Goal: Task Accomplishment & Management: Complete application form

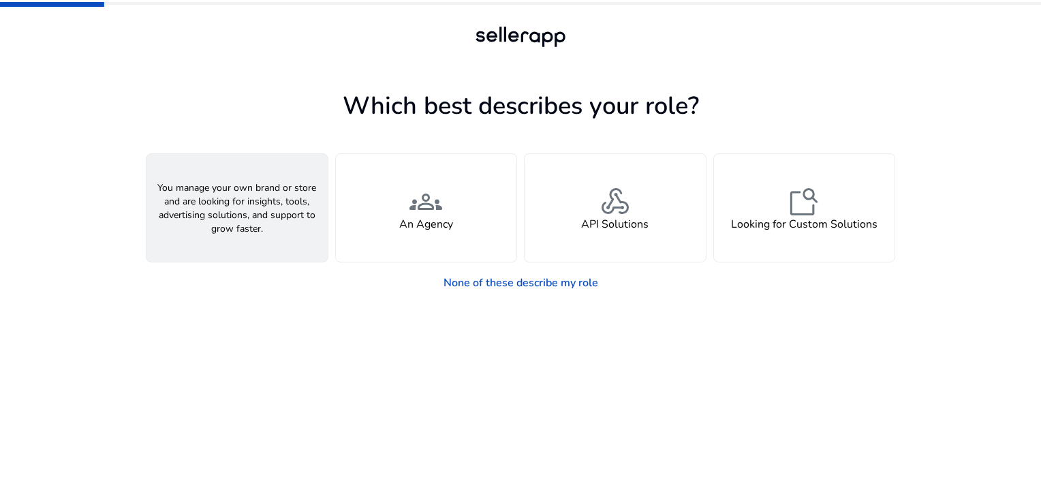
click at [318, 222] on div "person A Seller" at bounding box center [237, 208] width 181 height 108
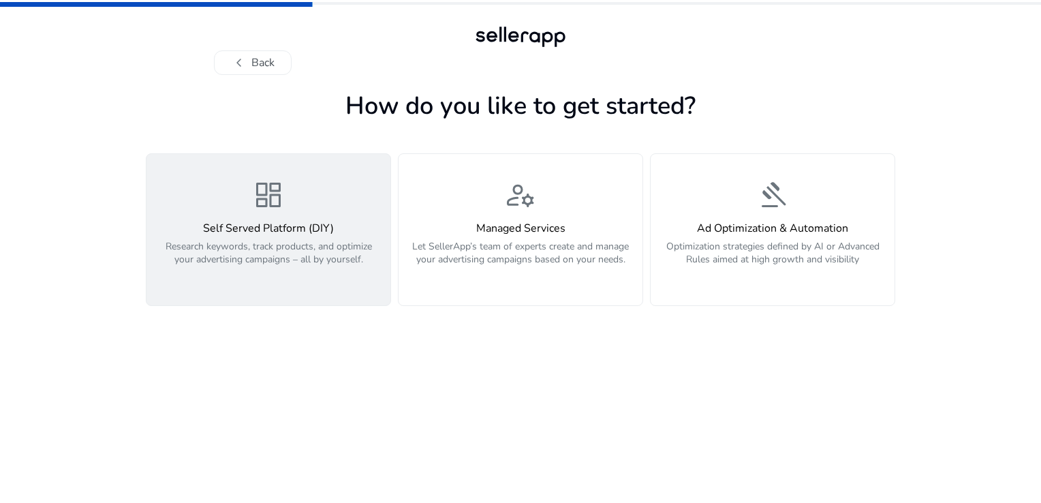
click at [260, 222] on h4 "Self Served Platform (DIY)" at bounding box center [269, 228] width 228 height 13
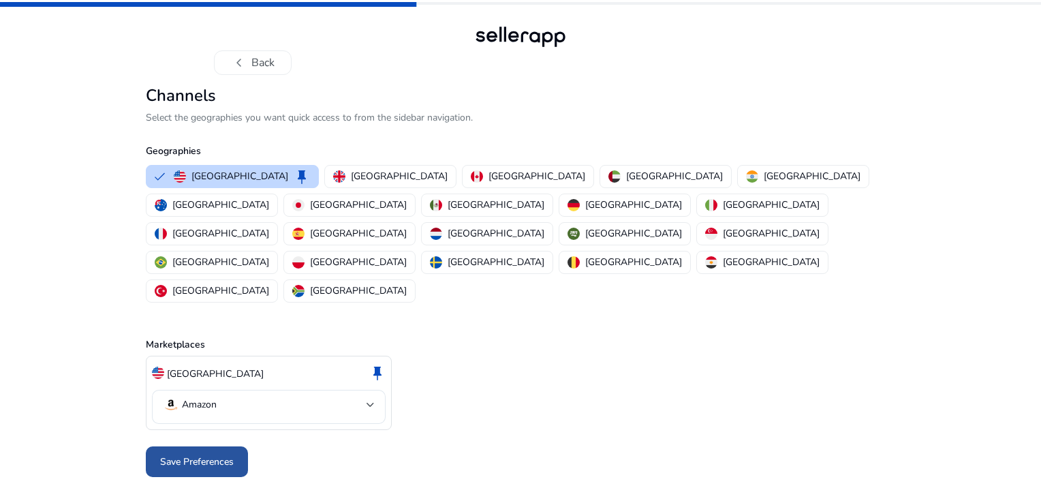
click at [213, 454] on span "Save Preferences" at bounding box center [197, 461] width 74 height 14
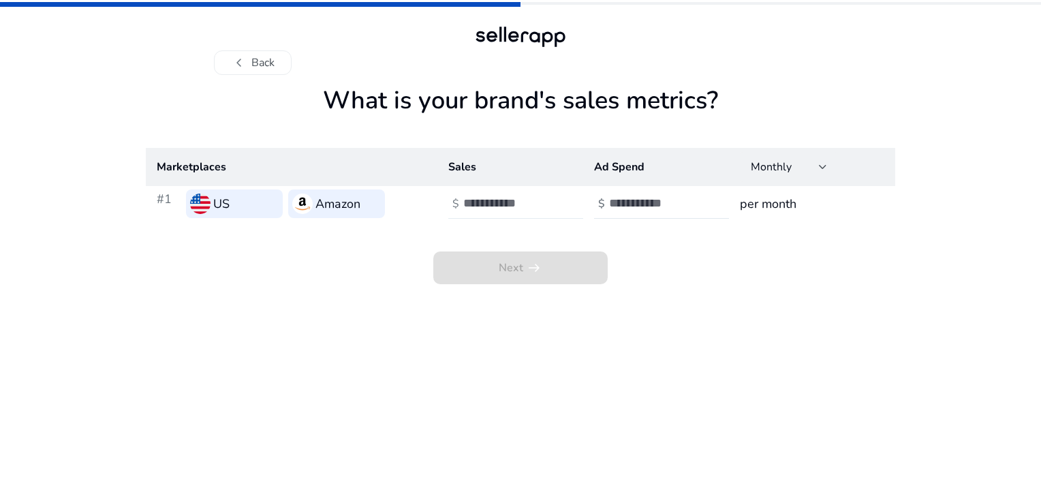
click at [507, 211] on div at bounding box center [524, 204] width 123 height 30
click at [271, 61] on button "chevron_left Back" at bounding box center [253, 62] width 78 height 25
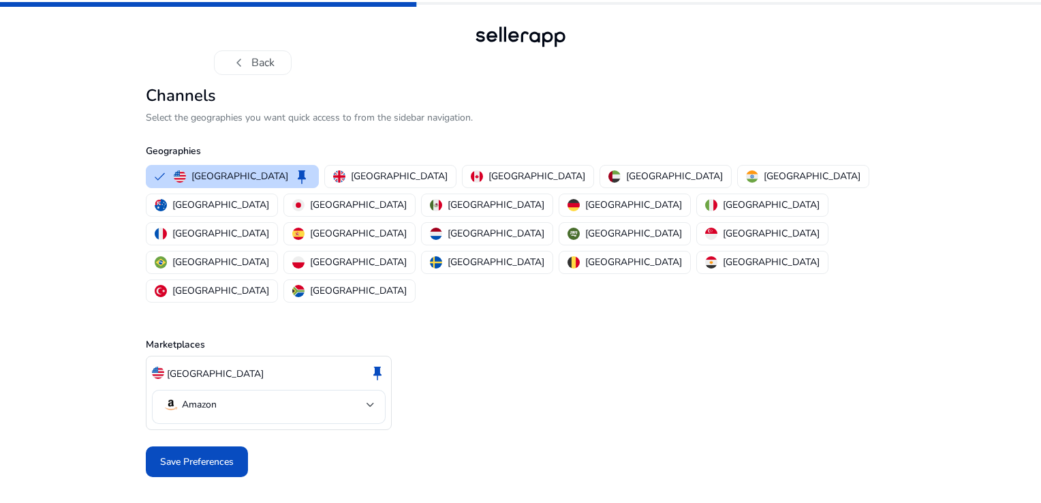
click at [271, 61] on button "chevron_left Back" at bounding box center [253, 62] width 78 height 25
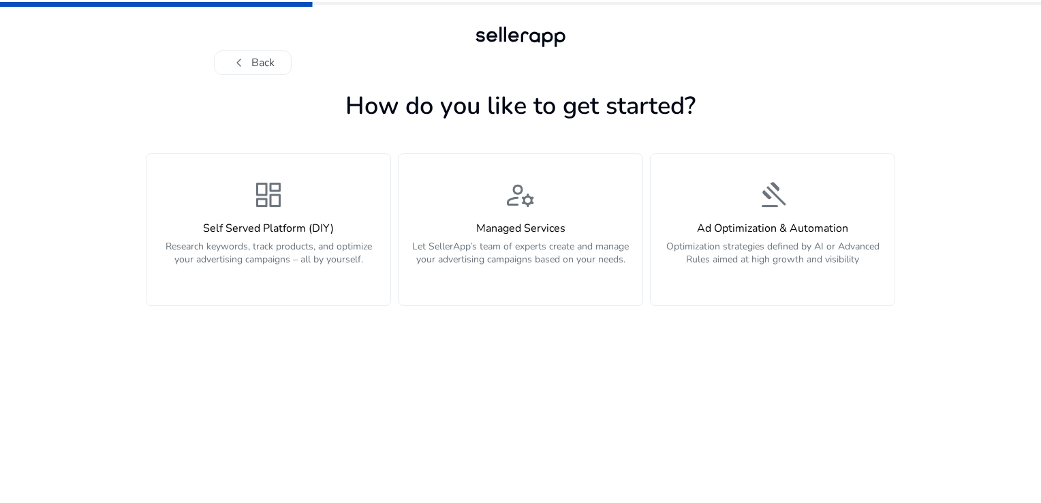
click at [271, 61] on button "chevron_left Back" at bounding box center [253, 62] width 78 height 25
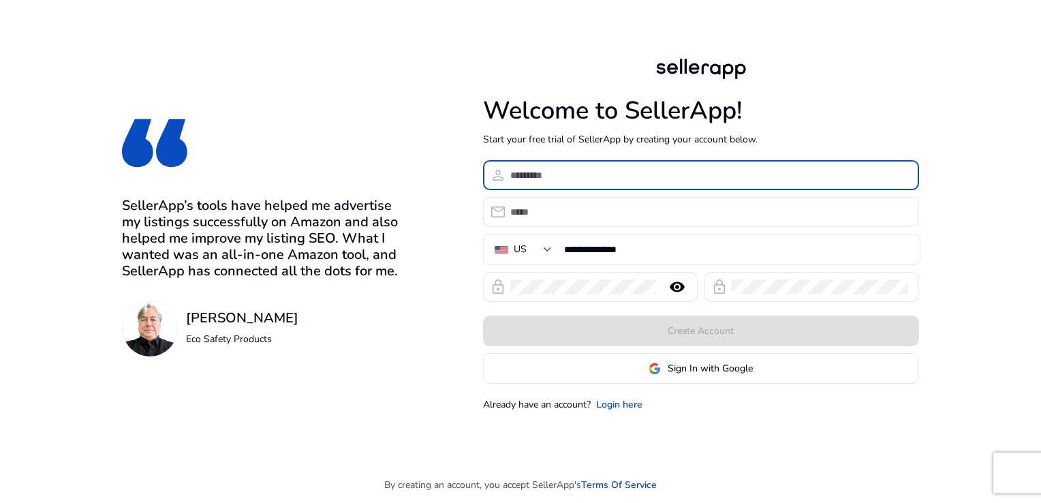
click at [656, 176] on input at bounding box center [709, 175] width 398 height 15
type input "*******"
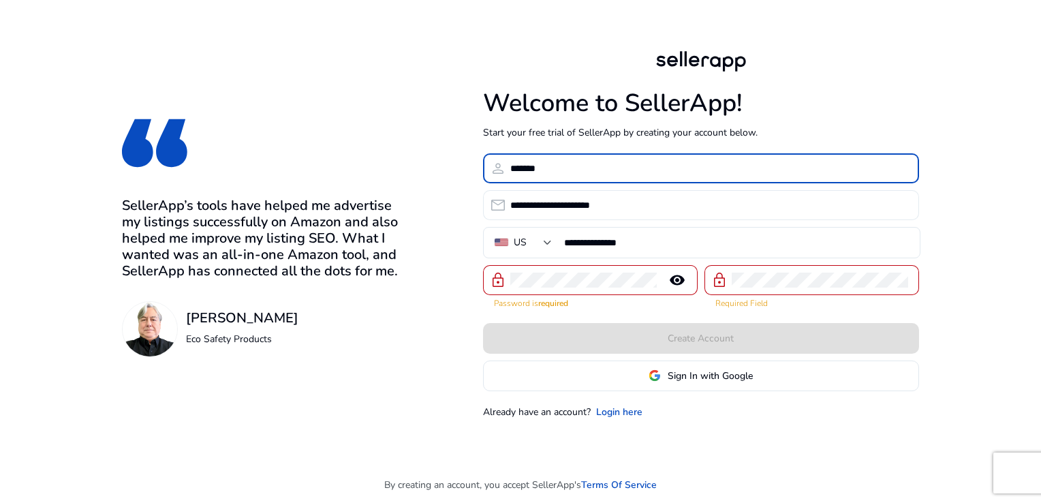
click at [591, 209] on input "**********" at bounding box center [709, 205] width 398 height 15
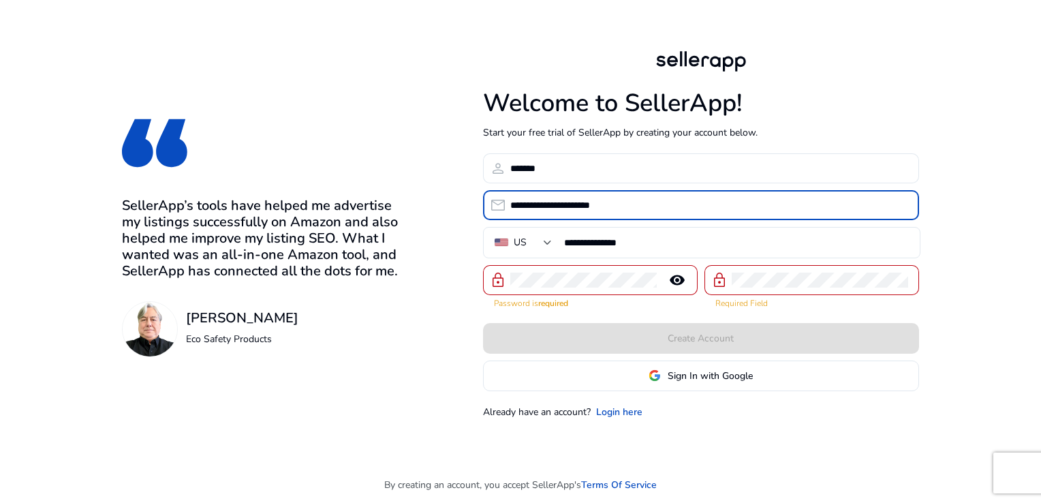
click at [586, 202] on input "**********" at bounding box center [709, 205] width 398 height 15
type input "**********"
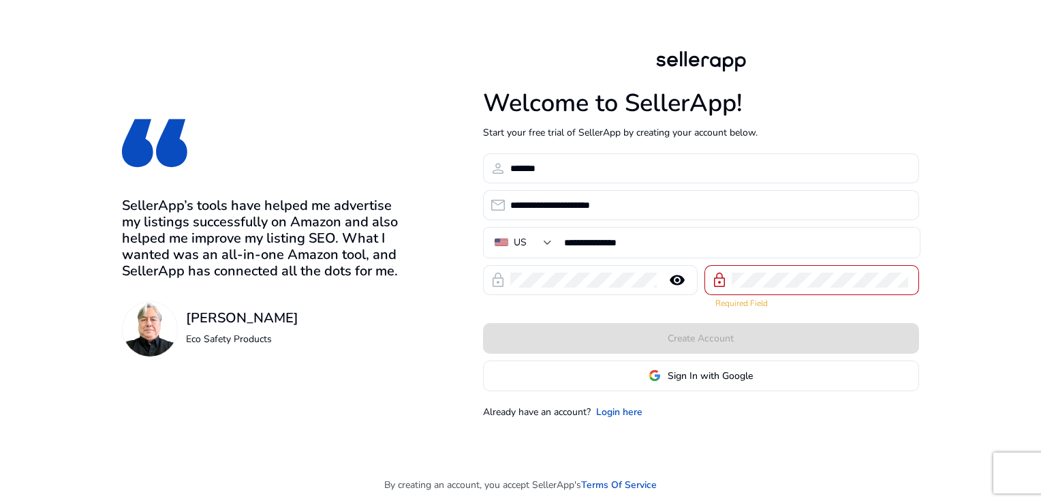
click at [748, 292] on div at bounding box center [820, 280] width 176 height 30
click at [678, 280] on mat-icon "remove_red_eye" at bounding box center [677, 280] width 33 height 16
click at [678, 280] on mat-icon "visibility_off" at bounding box center [677, 280] width 33 height 16
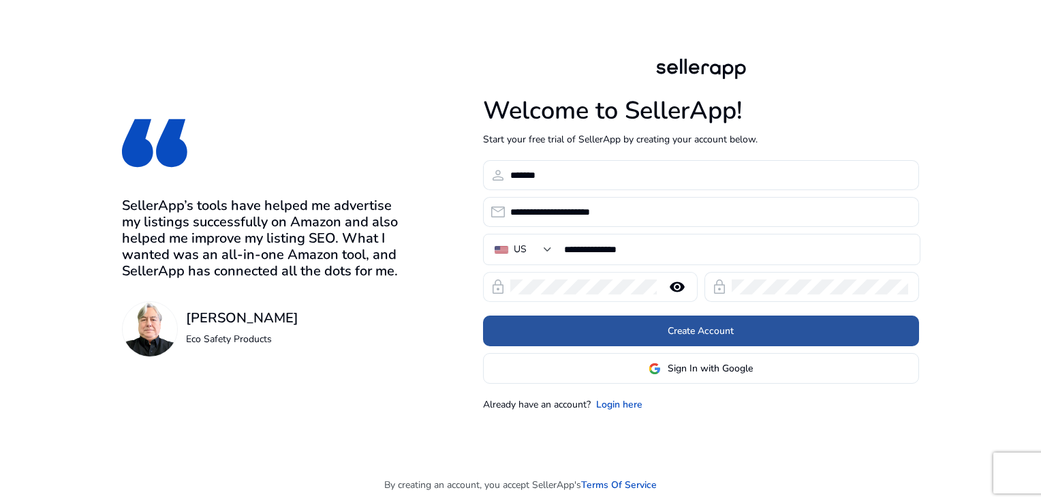
click at [731, 335] on span "Create Account" at bounding box center [701, 331] width 66 height 14
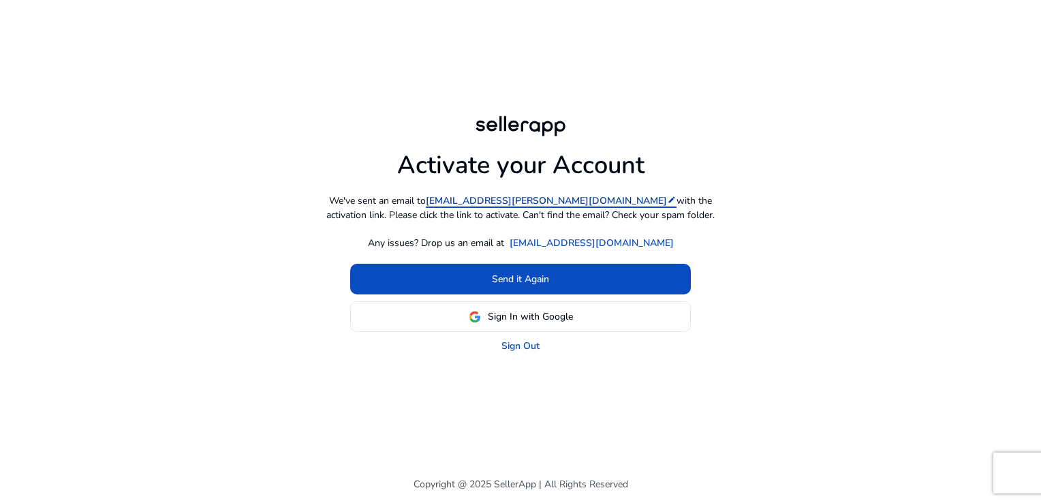
click at [667, 200] on mat-icon "edit" at bounding box center [672, 200] width 10 height 10
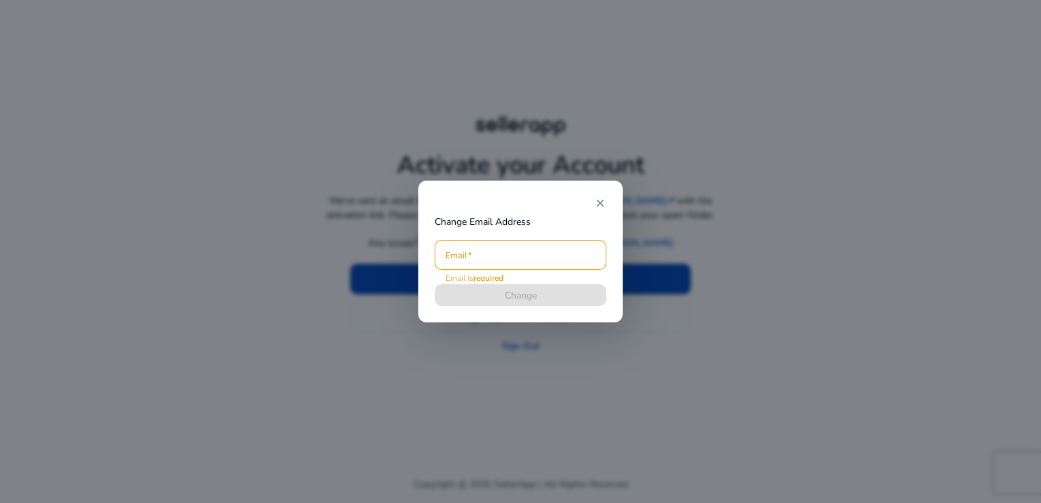
click at [600, 204] on mat-icon "close" at bounding box center [600, 203] width 12 height 12
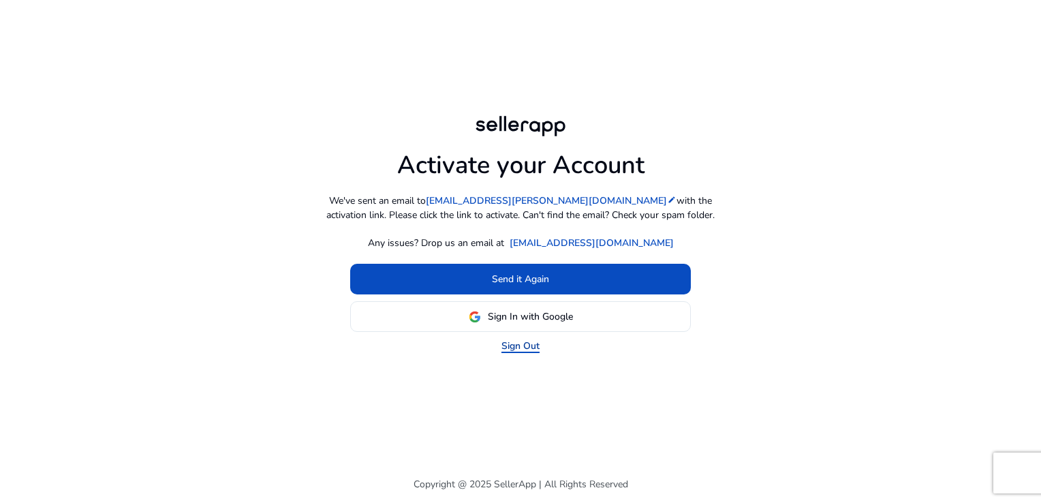
click at [522, 348] on link "Sign Out" at bounding box center [521, 346] width 38 height 14
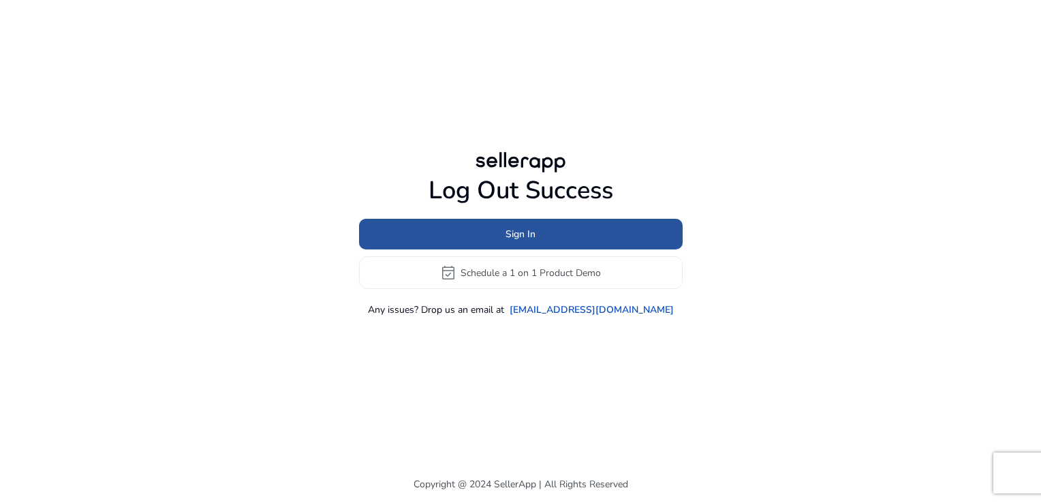
click at [553, 231] on span at bounding box center [521, 234] width 324 height 33
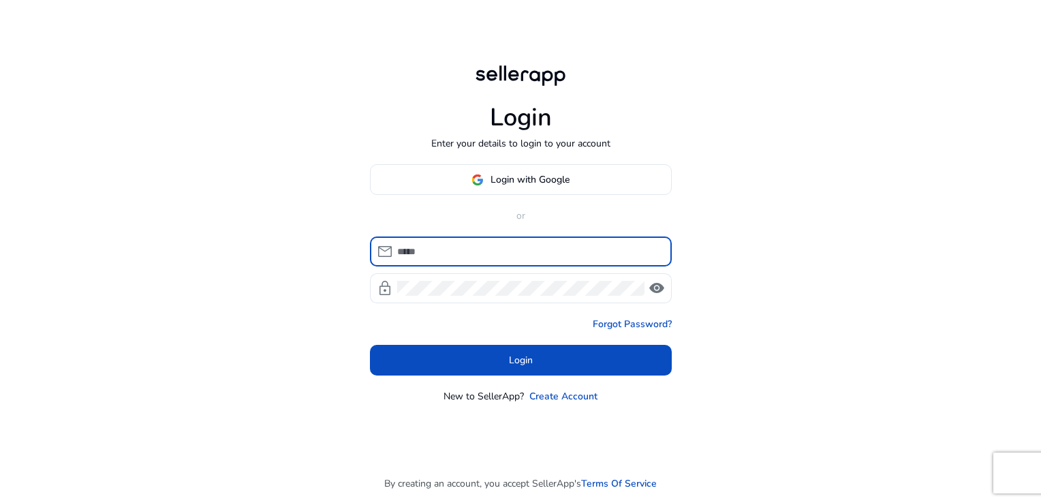
type input "**********"
click at [555, 252] on input "**********" at bounding box center [529, 251] width 264 height 15
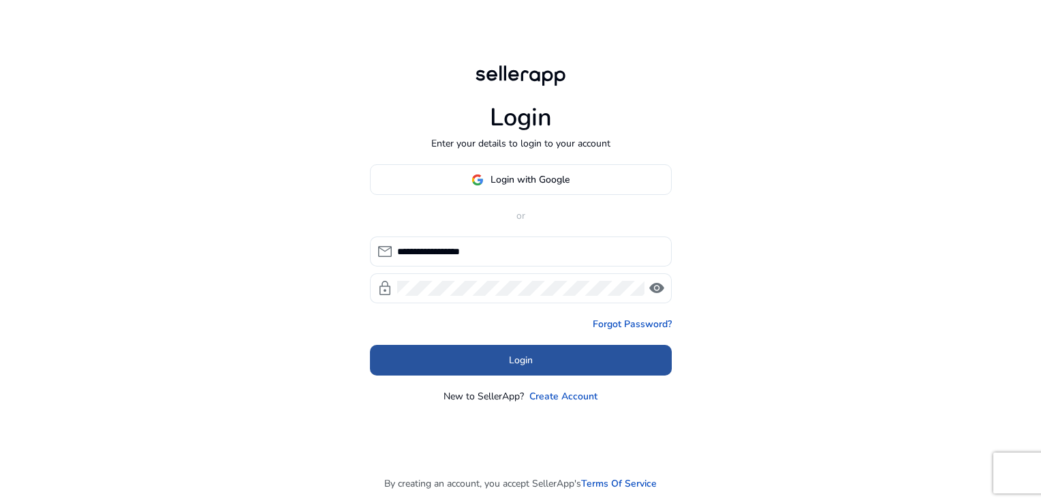
click at [398, 358] on span at bounding box center [521, 360] width 302 height 33
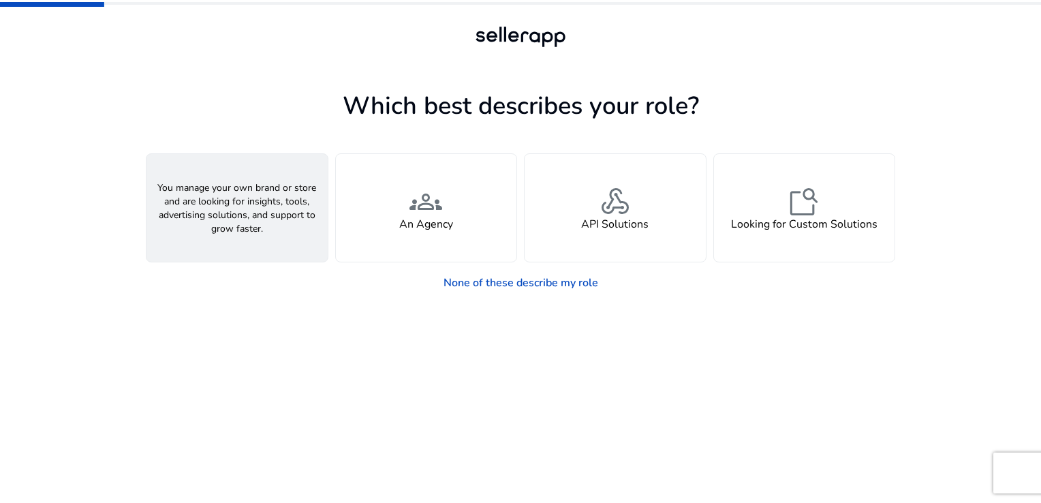
click at [218, 206] on div "person A Seller" at bounding box center [237, 208] width 181 height 108
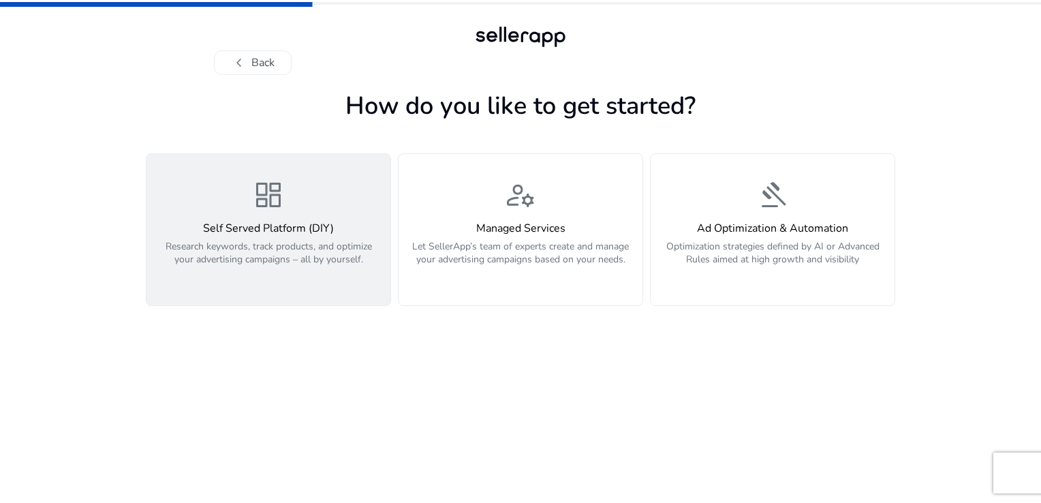
click at [218, 209] on div "dashboard Self Served Platform (DIY) Research keywords, track products, and opt…" at bounding box center [269, 230] width 228 height 102
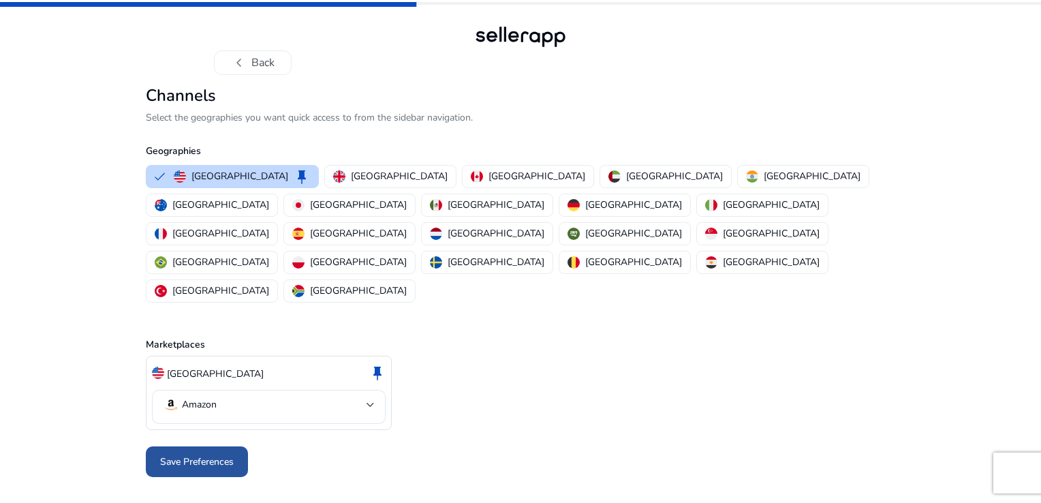
click at [220, 446] on span at bounding box center [197, 462] width 102 height 33
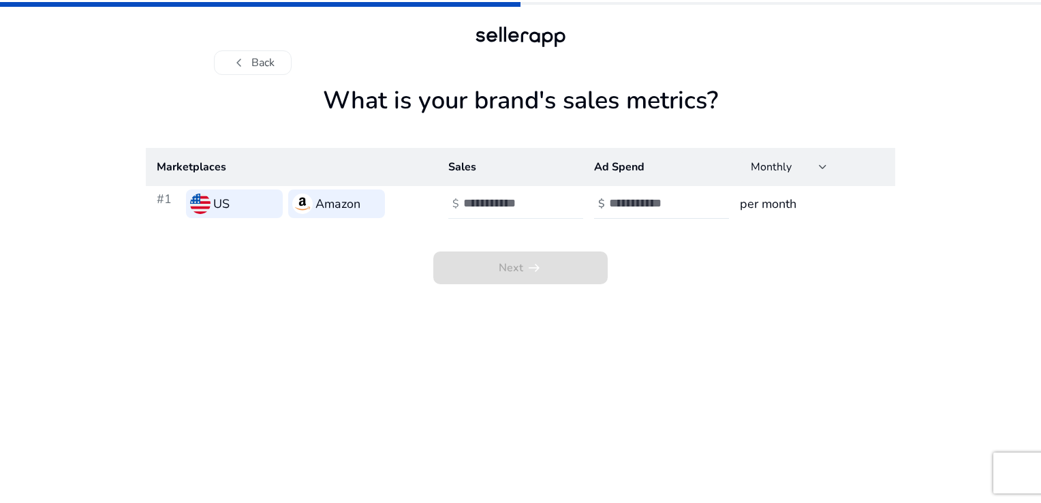
click at [502, 211] on div at bounding box center [524, 204] width 123 height 30
click at [549, 204] on input "**" at bounding box center [509, 203] width 92 height 15
type input "*"
click at [546, 196] on input "*" at bounding box center [509, 203] width 92 height 15
click at [504, 185] on th "Sales" at bounding box center [510, 167] width 146 height 38
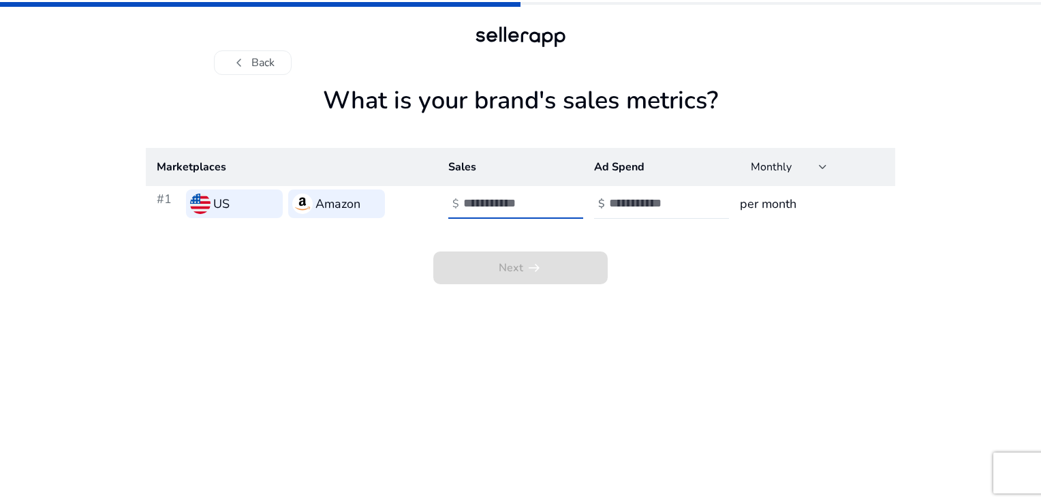
click at [512, 206] on input "*" at bounding box center [509, 203] width 92 height 15
click at [649, 208] on input "number" at bounding box center [655, 203] width 92 height 15
type input "*"
click at [525, 202] on input "number" at bounding box center [509, 203] width 92 height 15
type input "*"
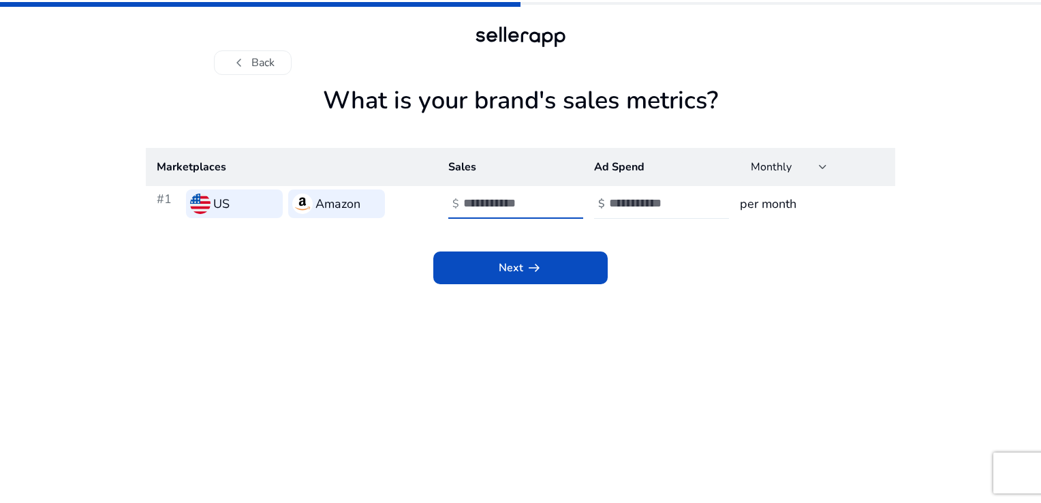
type input "****"
click at [638, 200] on input "*" at bounding box center [655, 203] width 92 height 15
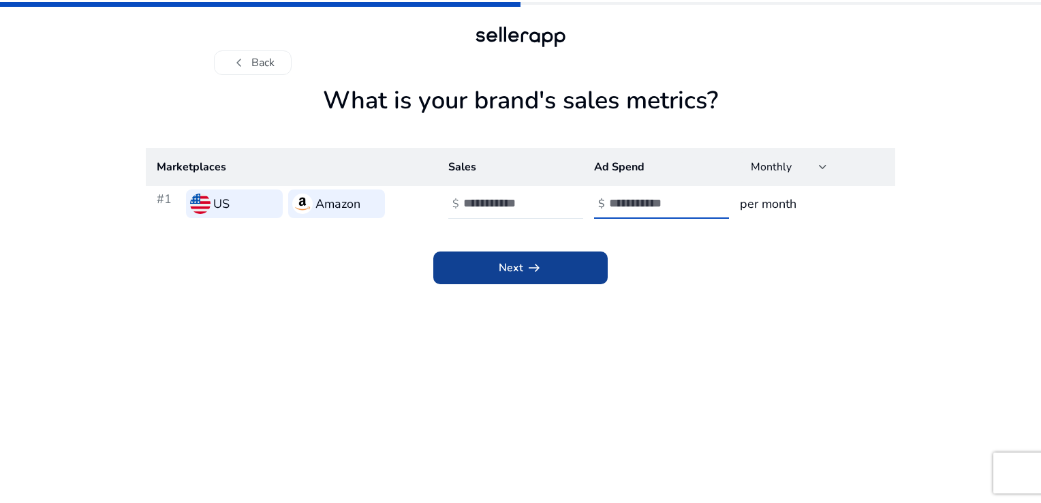
type input "**"
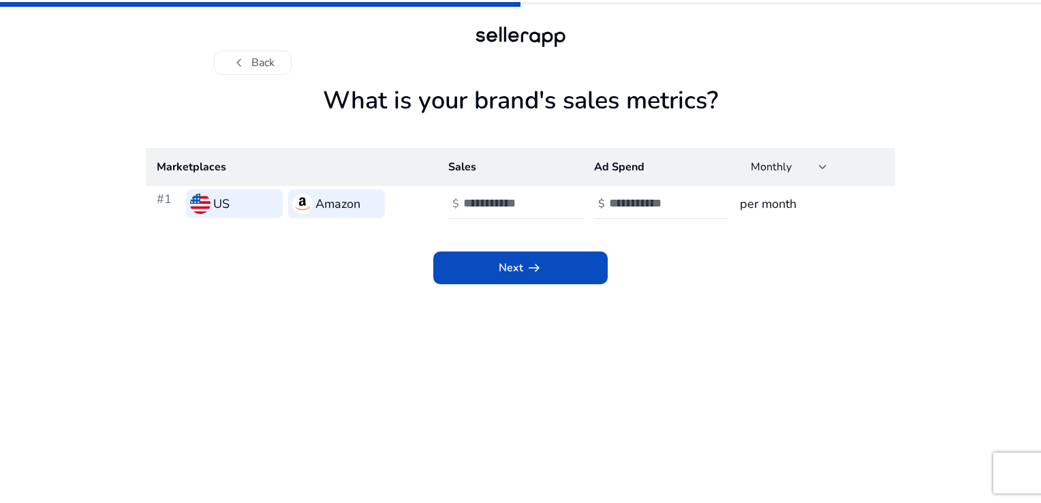
drag, startPoint x: 505, startPoint y: 273, endPoint x: 707, endPoint y: 269, distance: 201.7
click at [707, 269] on div "Next arrow_right_alt" at bounding box center [521, 252] width 750 height 63
click at [641, 213] on div "**" at bounding box center [670, 204] width 123 height 30
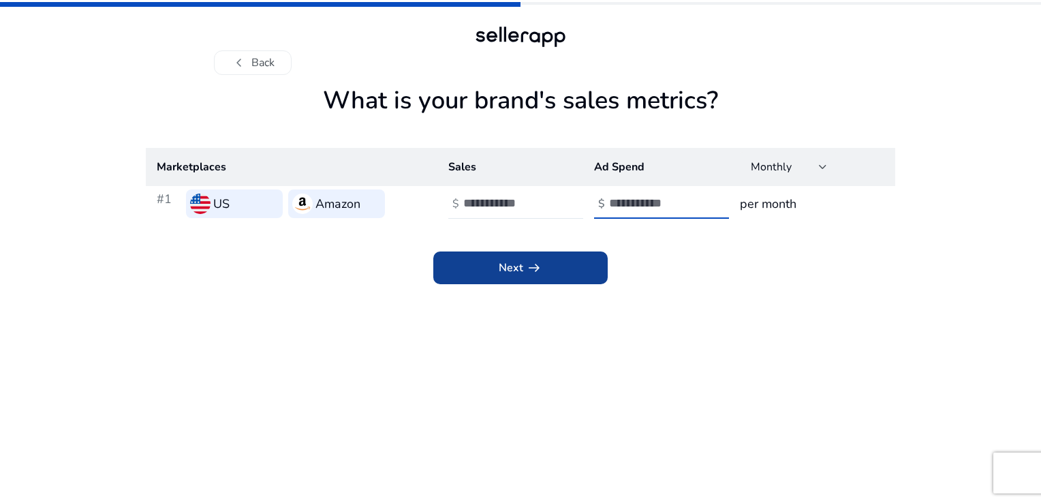
click at [563, 267] on span at bounding box center [520, 267] width 174 height 33
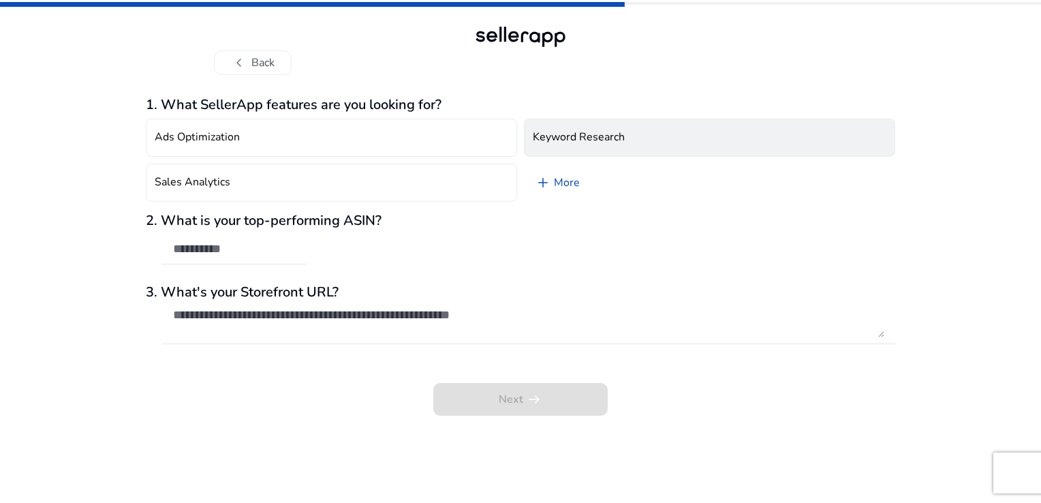
click at [584, 132] on h4 "Keyword Research" at bounding box center [579, 137] width 92 height 13
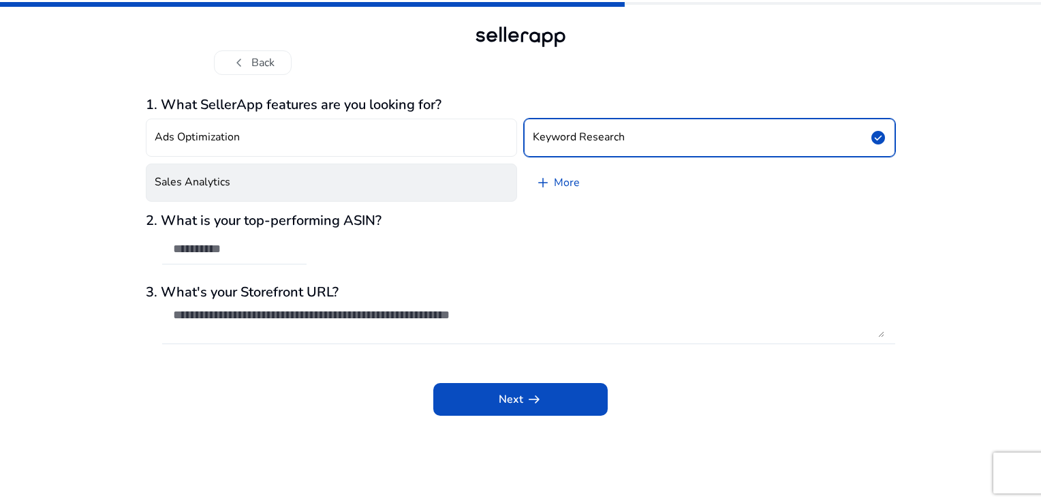
click at [472, 186] on button "Sales Analytics" at bounding box center [331, 183] width 371 height 38
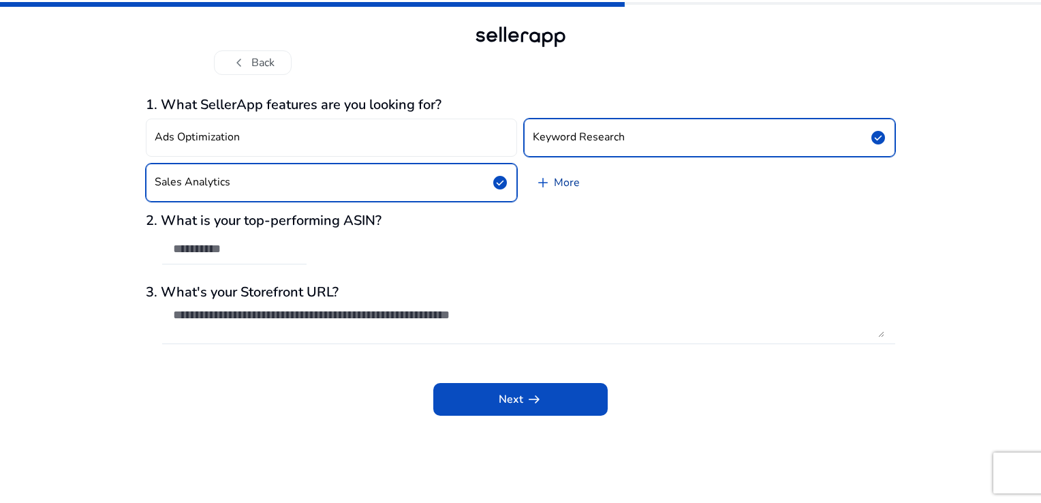
click at [572, 187] on link "add More" at bounding box center [557, 183] width 67 height 38
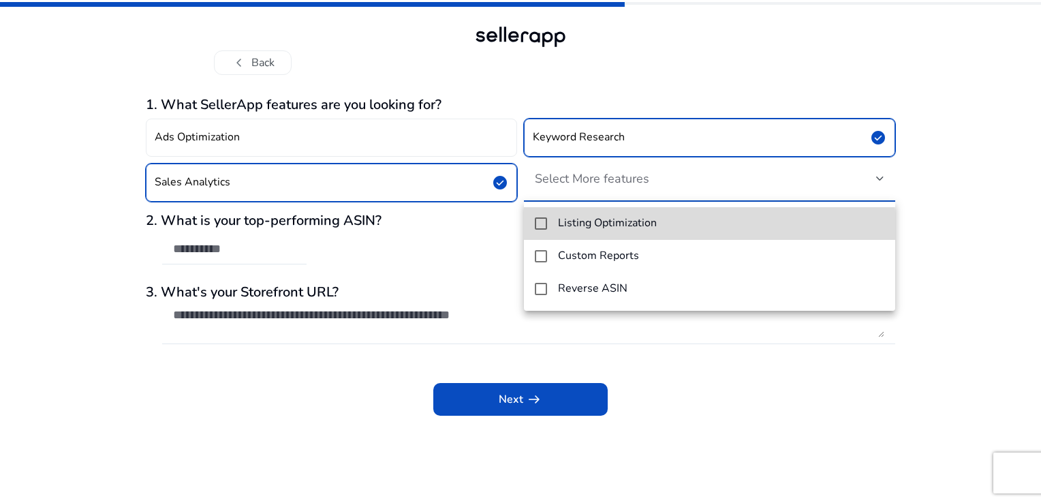
click at [597, 230] on h4 "Listing Optimization" at bounding box center [607, 223] width 99 height 13
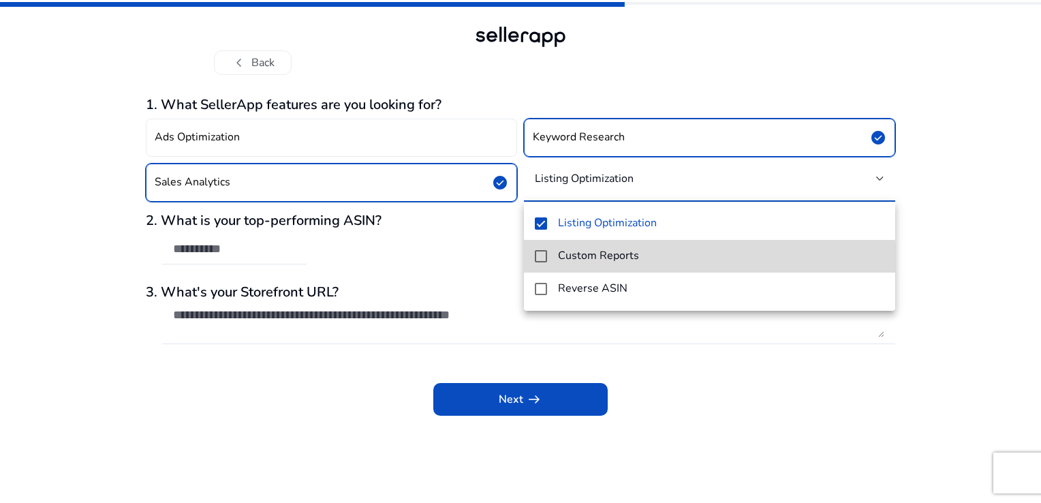
click at [553, 265] on mat-option "Custom Reports" at bounding box center [709, 256] width 371 height 33
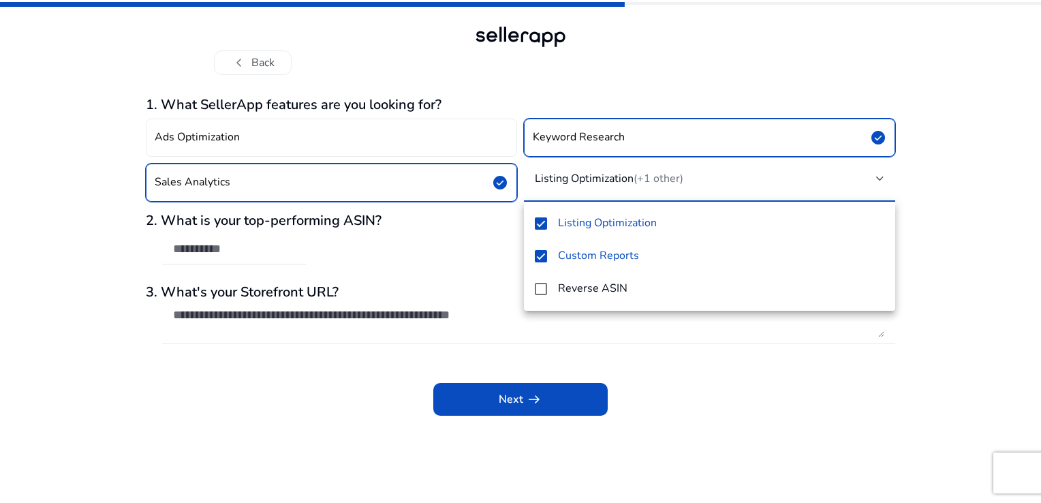
click at [407, 143] on div at bounding box center [520, 251] width 1041 height 503
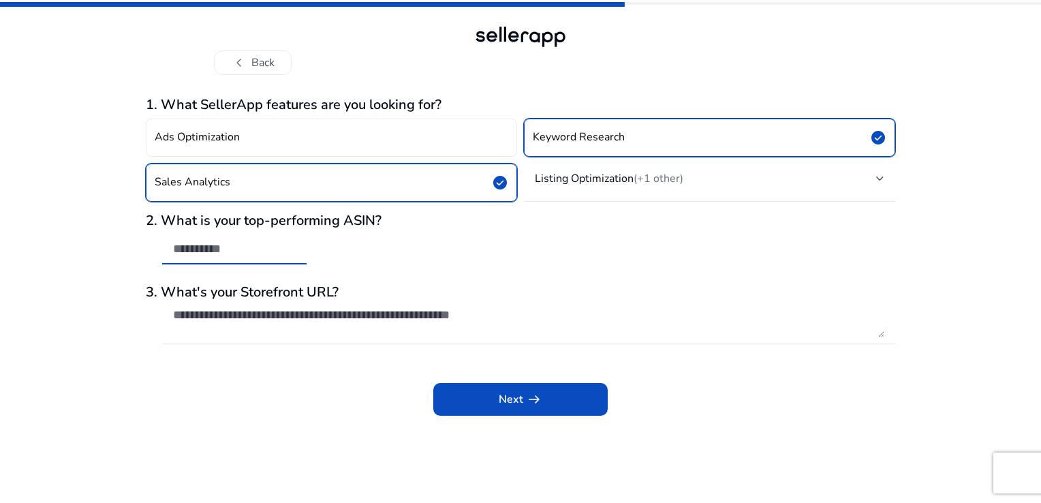
click at [259, 256] on input "text" at bounding box center [234, 248] width 123 height 15
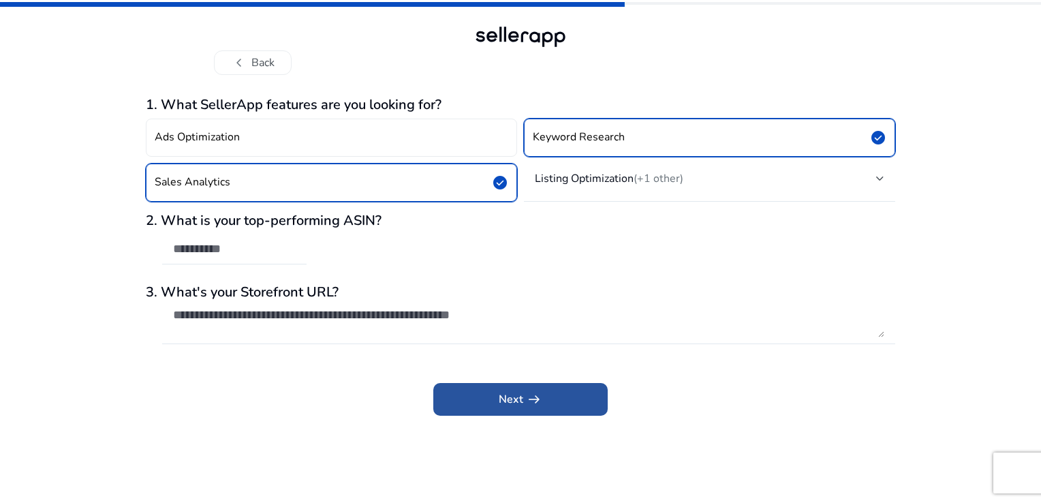
click at [459, 399] on span at bounding box center [520, 399] width 174 height 33
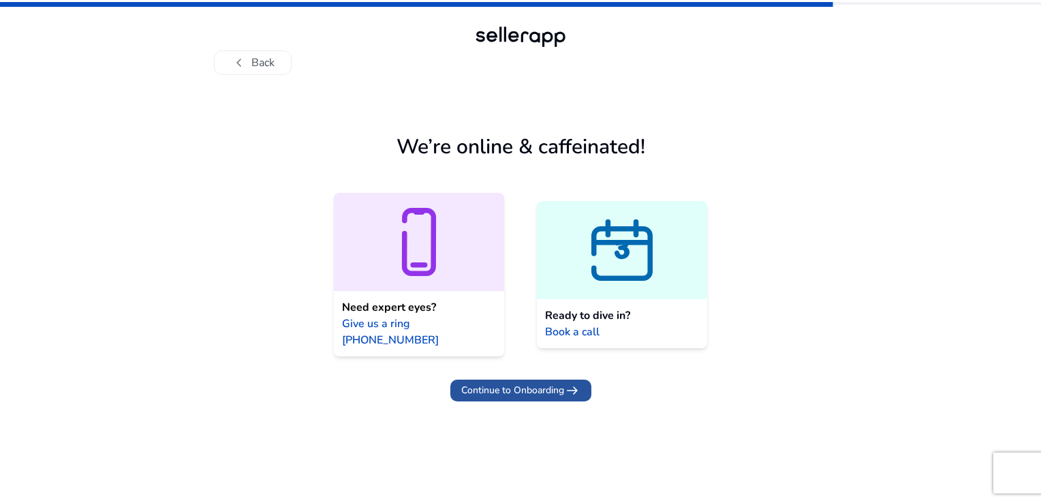
click at [518, 383] on span "Continue to Onboarding" at bounding box center [512, 390] width 103 height 14
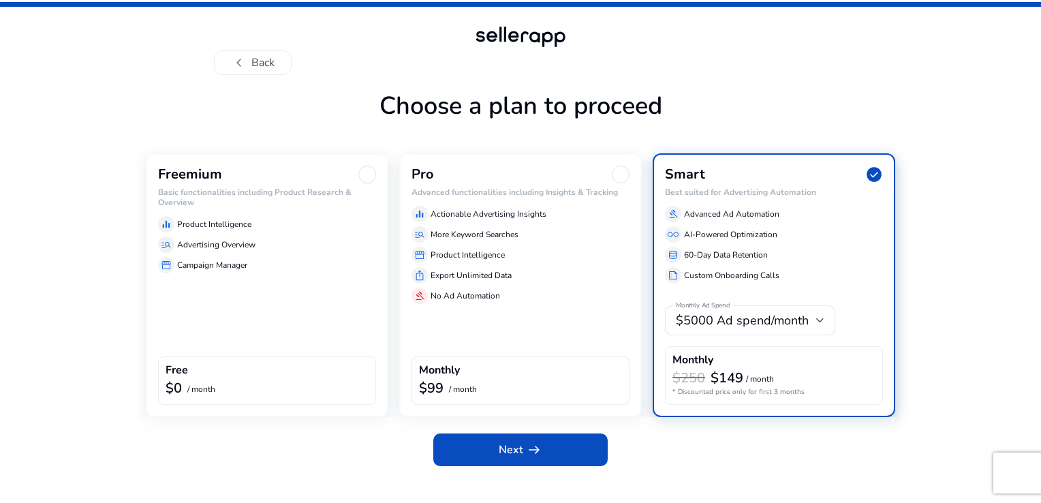
click at [262, 289] on div "Freemium Basic functionalities including Product Research & Overview equalizer …" at bounding box center [267, 285] width 243 height 264
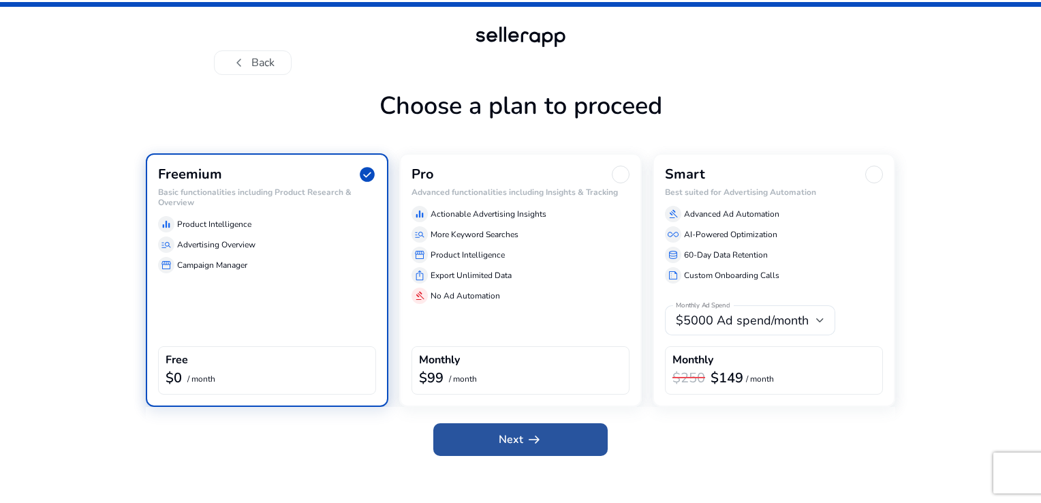
click at [507, 436] on span "Next arrow_right_alt" at bounding box center [521, 439] width 44 height 16
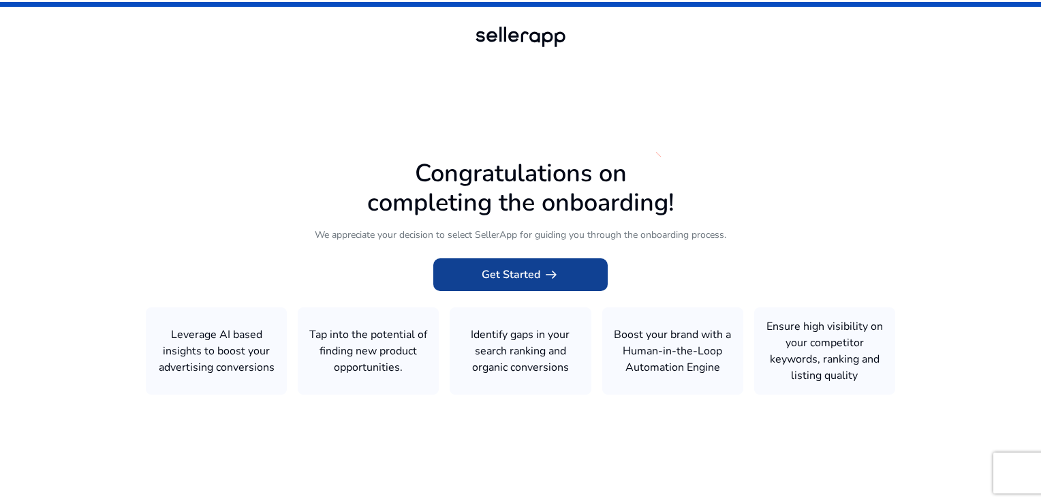
click at [561, 279] on span at bounding box center [520, 274] width 174 height 33
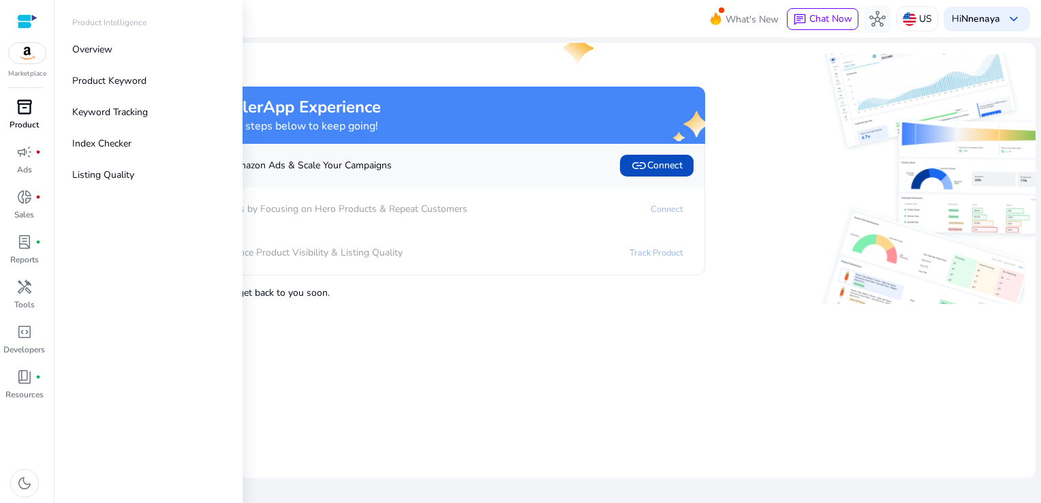
click at [14, 114] on div "inventory_2" at bounding box center [24, 107] width 38 height 22
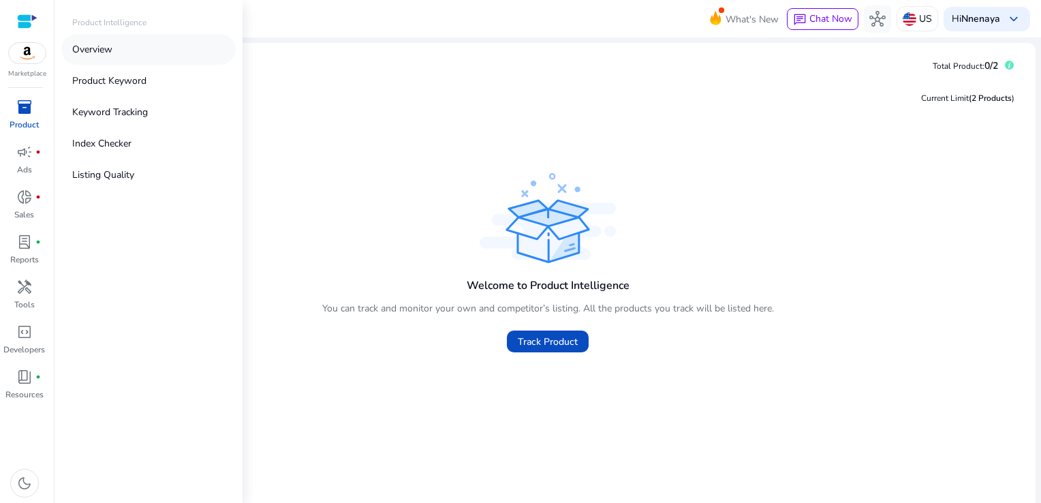
click at [108, 50] on p "Overview" at bounding box center [92, 49] width 40 height 14
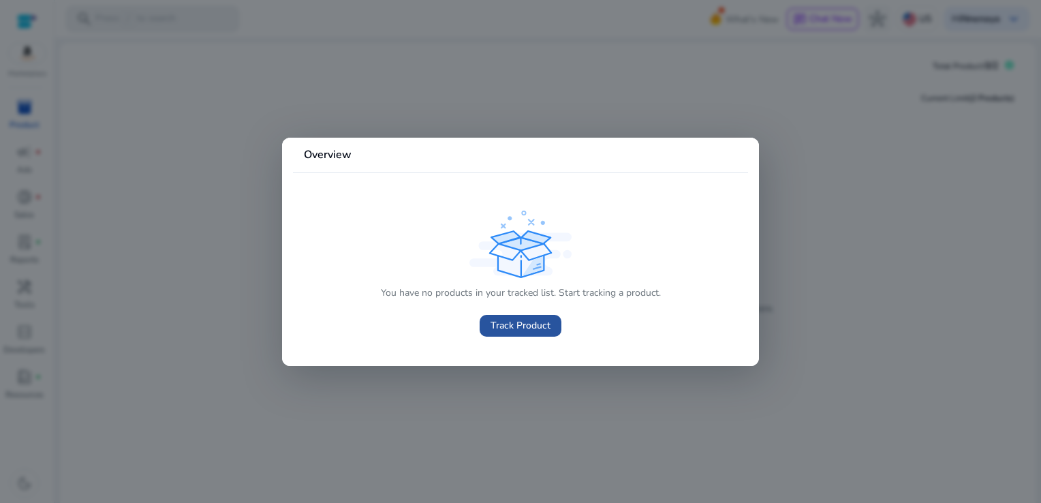
click at [538, 323] on span "Track Product" at bounding box center [521, 325] width 60 height 14
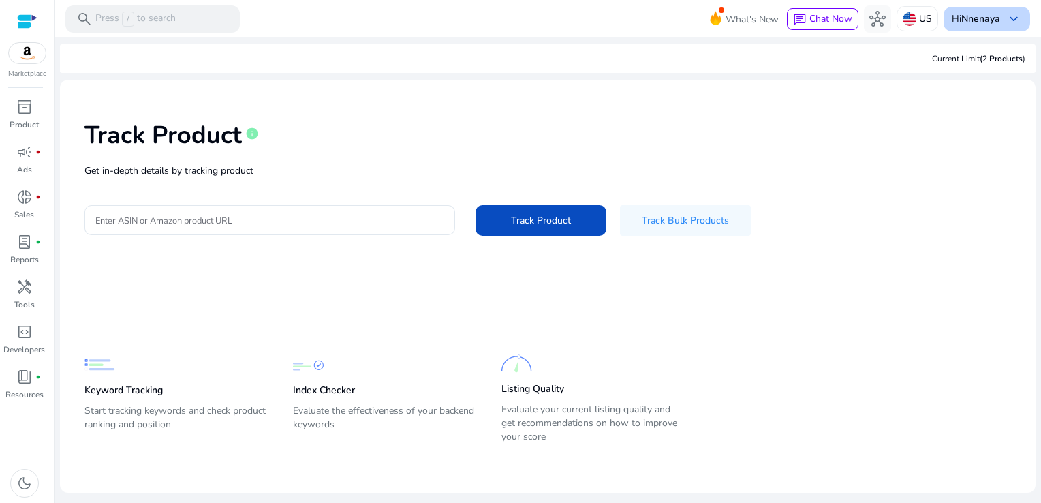
click at [966, 19] on b "Nnenaya" at bounding box center [980, 18] width 39 height 13
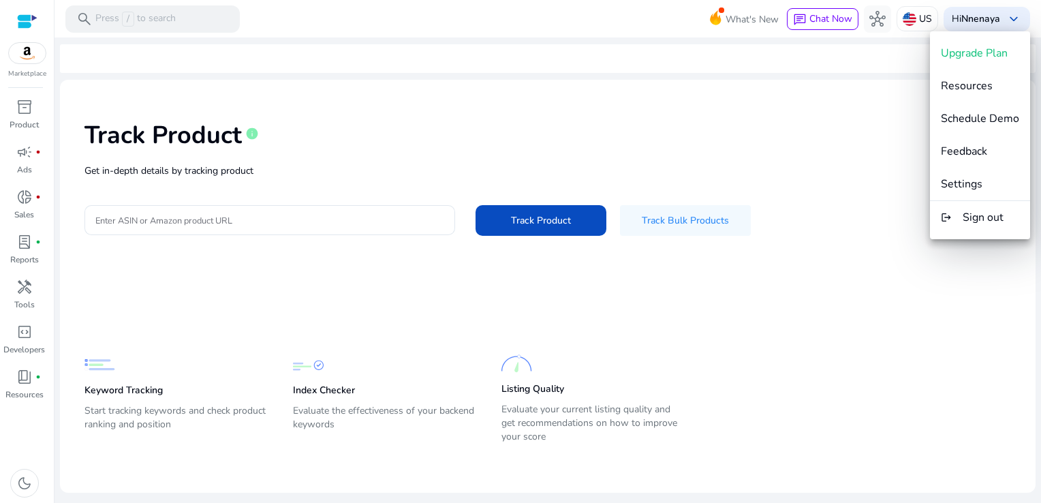
click at [230, 112] on div at bounding box center [520, 251] width 1041 height 503
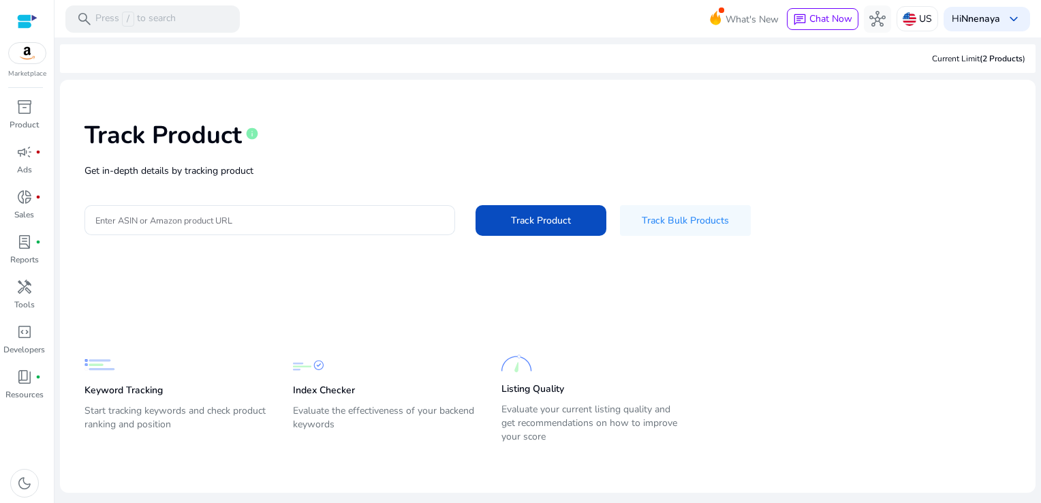
click at [27, 18] on div at bounding box center [27, 22] width 20 height 16
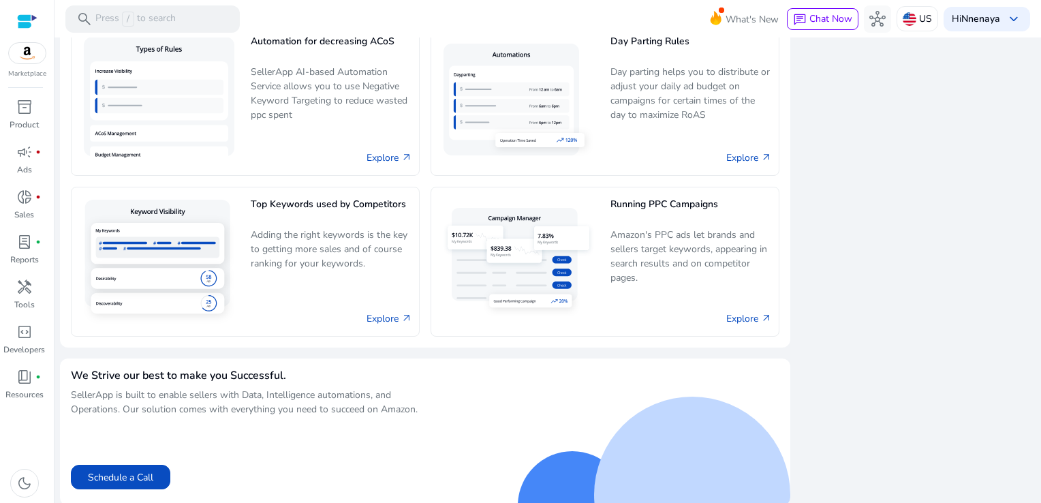
scroll to position [847, 0]
click at [29, 309] on p "Tools" at bounding box center [24, 304] width 20 height 12
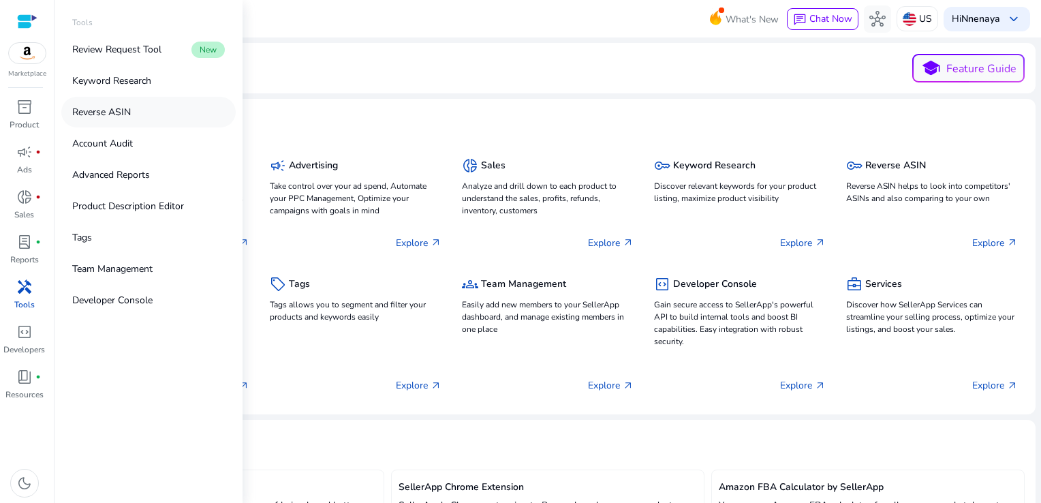
click at [117, 107] on p "Reverse ASIN" at bounding box center [101, 112] width 59 height 14
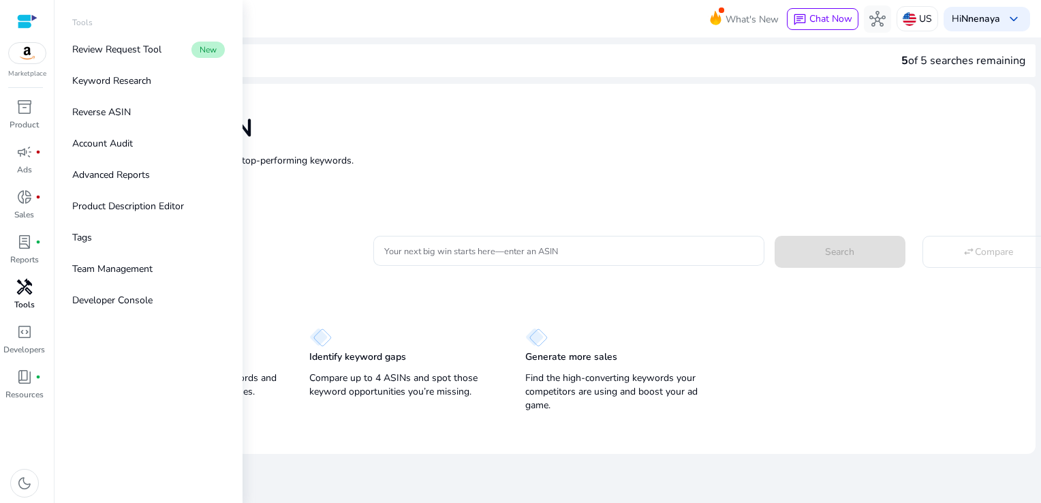
click at [20, 289] on span "handyman" at bounding box center [24, 287] width 16 height 16
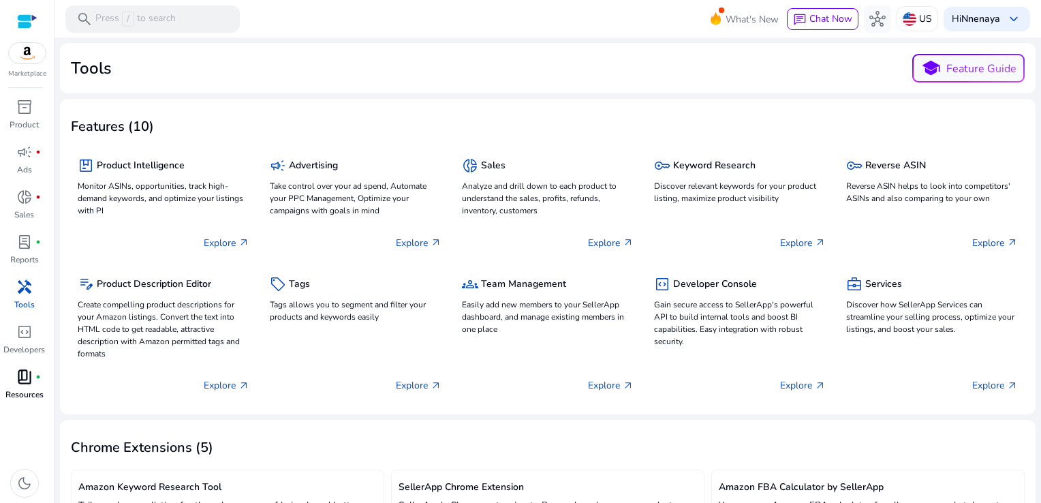
click at [31, 375] on span "book_4" at bounding box center [24, 377] width 16 height 16
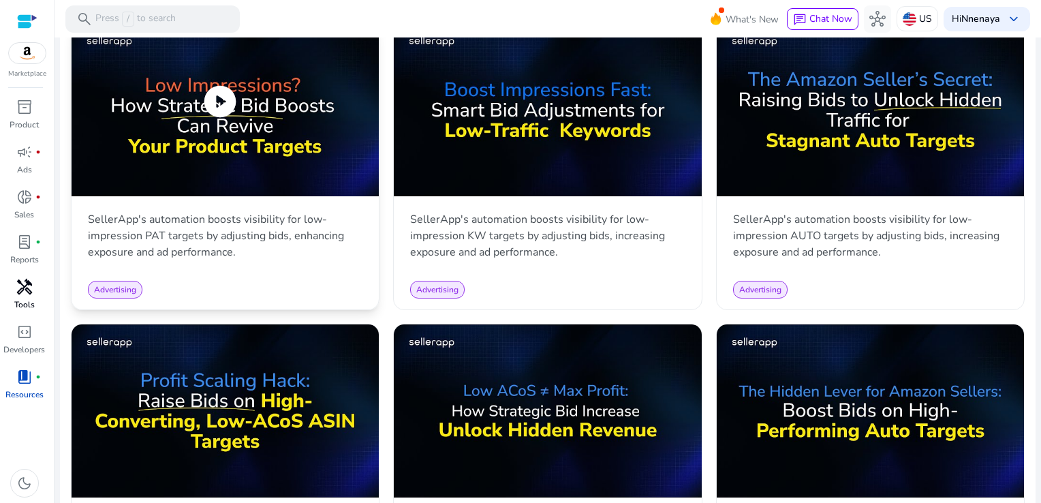
scroll to position [695, 0]
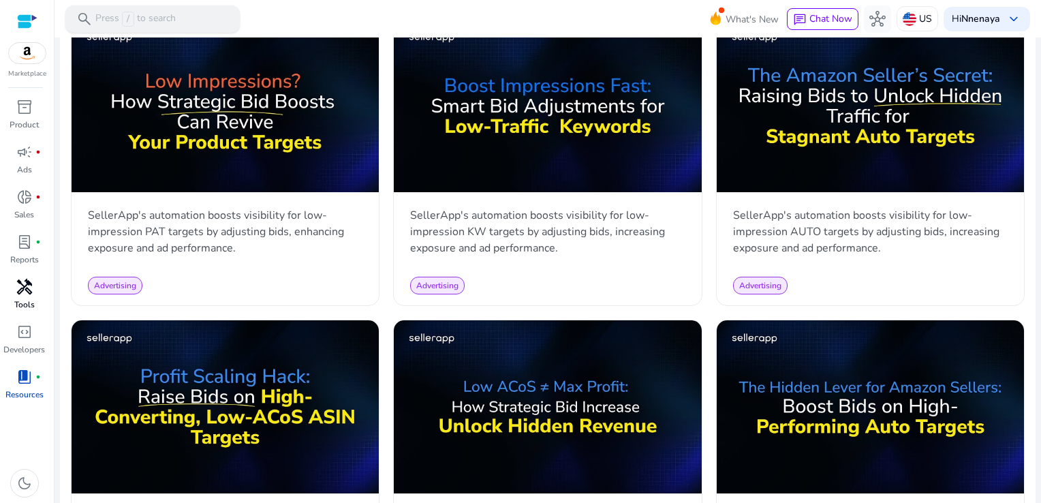
click at [172, 20] on p "Press / to search" at bounding box center [135, 19] width 80 height 15
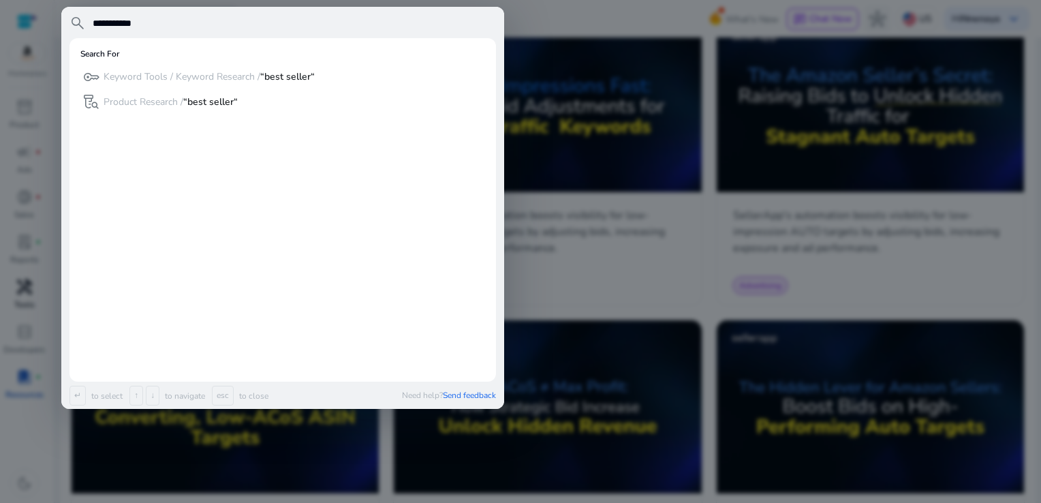
type input "**********"
click at [33, 30] on div at bounding box center [520, 251] width 1041 height 503
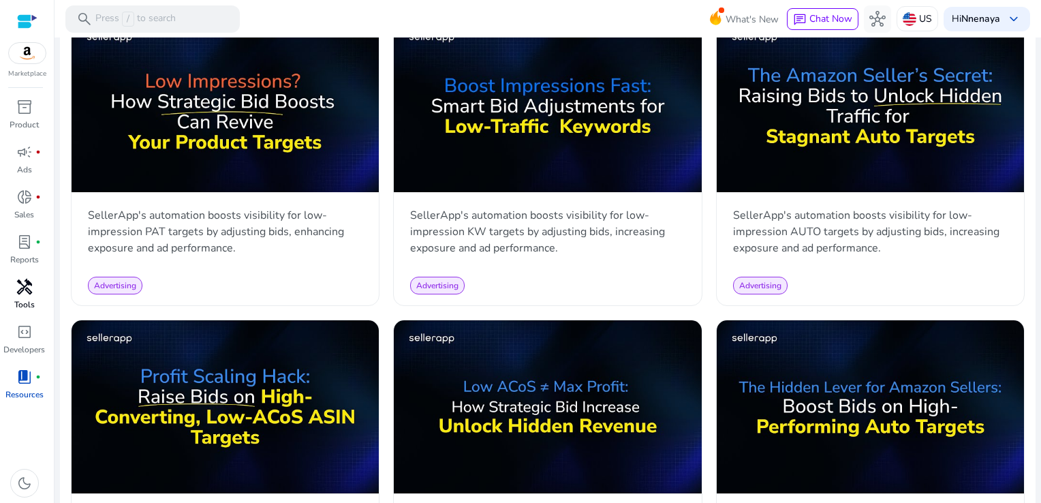
click at [31, 52] on img at bounding box center [27, 53] width 37 height 20
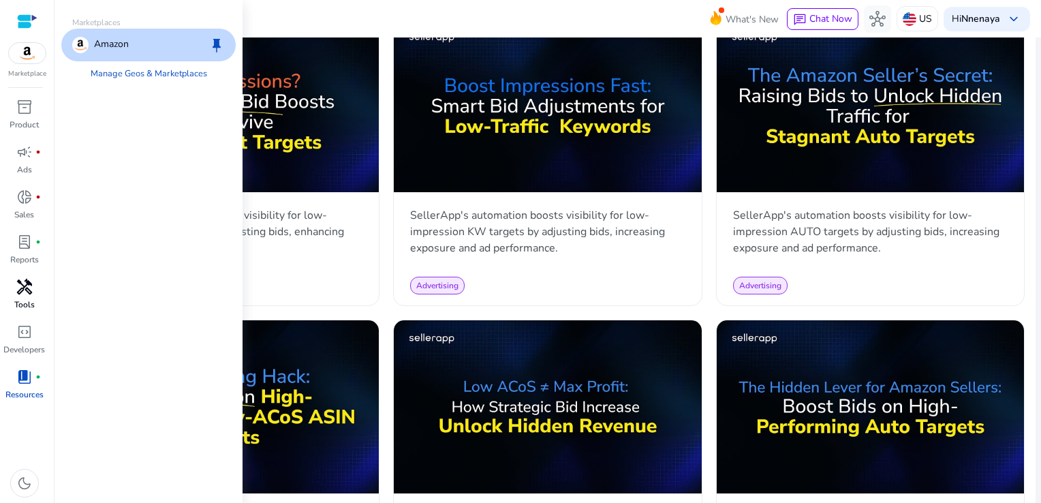
click at [29, 25] on div at bounding box center [27, 22] width 20 height 16
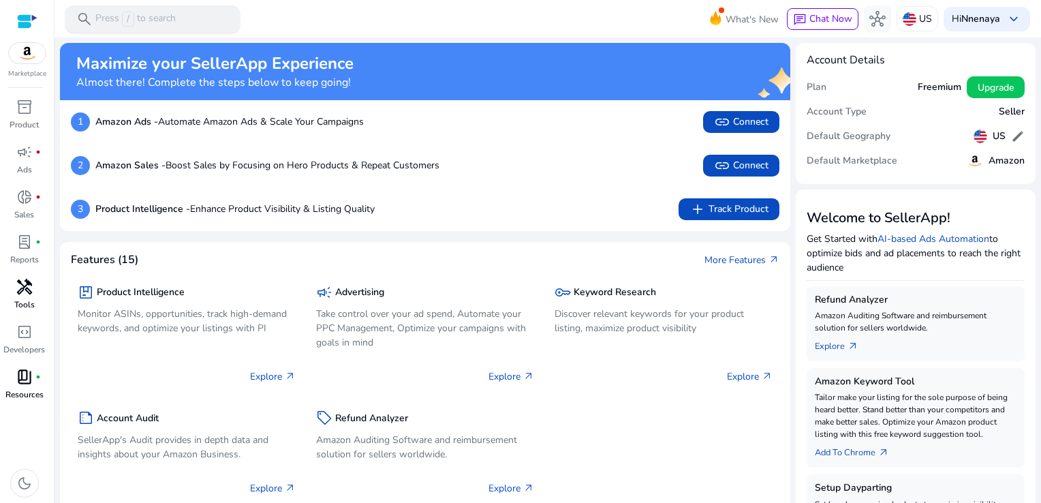
click at [166, 16] on p "Press / to search" at bounding box center [135, 19] width 80 height 15
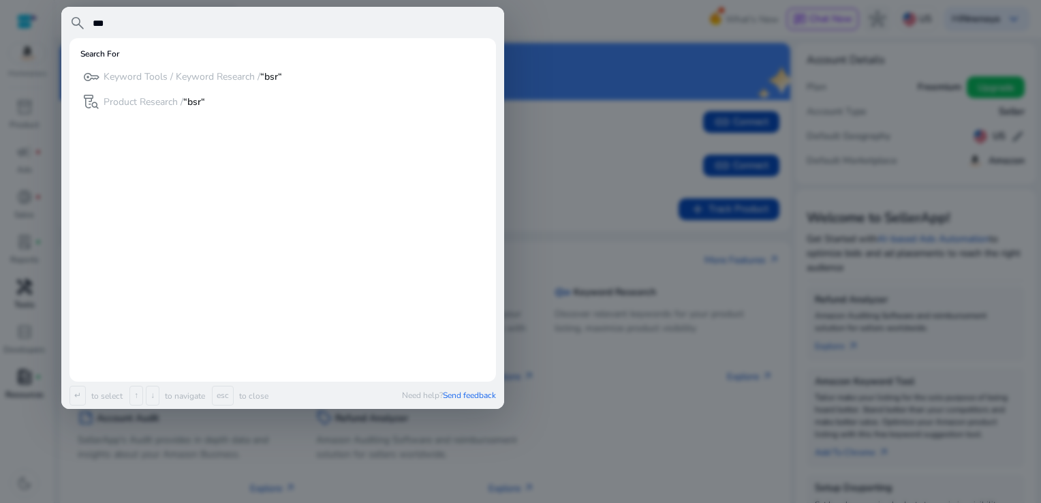
type input "***"
click at [527, 74] on div at bounding box center [520, 251] width 1041 height 503
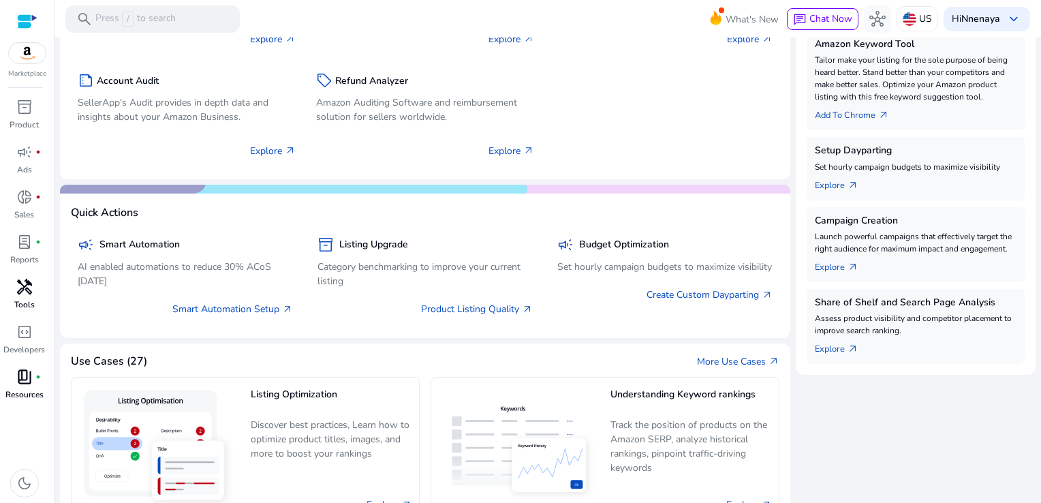
scroll to position [338, 0]
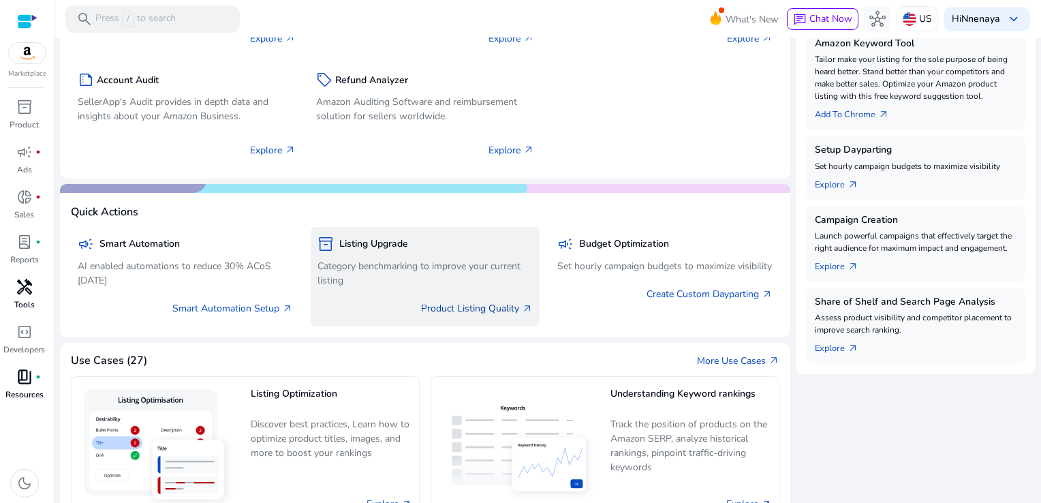
click at [422, 311] on link "Product Listing Quality arrow_outward" at bounding box center [477, 308] width 112 height 14
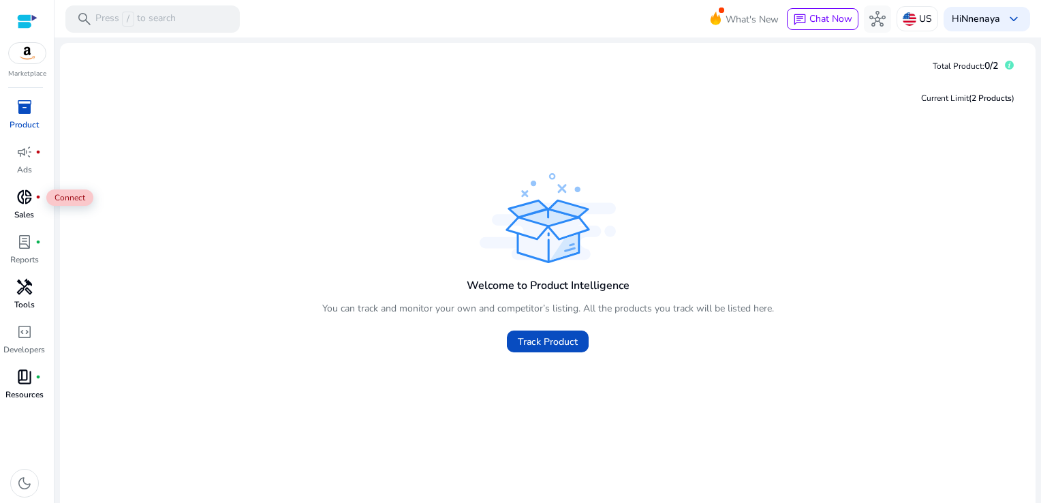
click at [27, 192] on span "donut_small" at bounding box center [24, 197] width 16 height 16
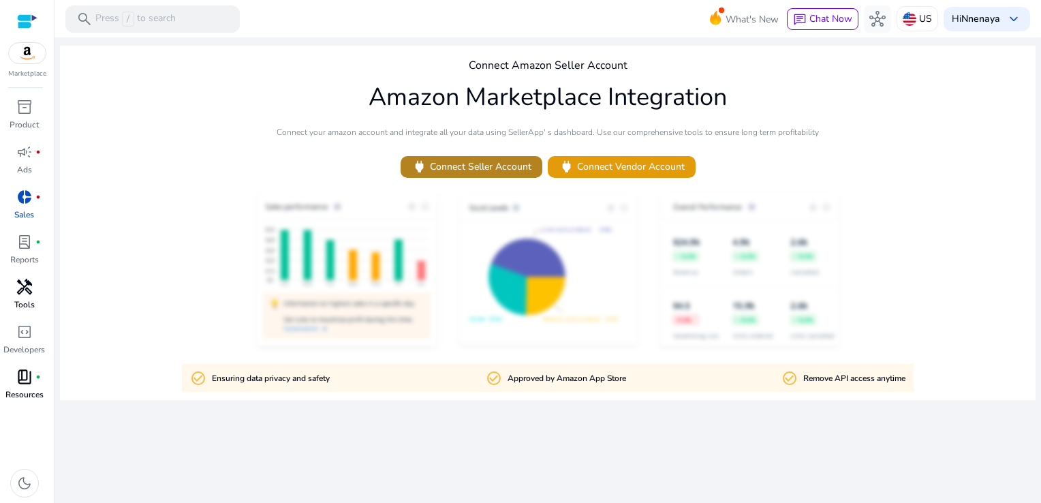
click at [479, 170] on span "power Connect Seller Account" at bounding box center [472, 167] width 120 height 16
